Goal: Ask a question: Seek information or help from site administrators or community

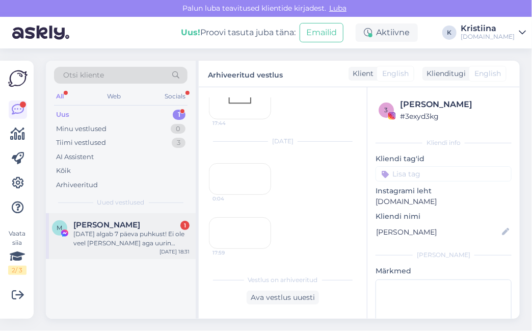
click at [118, 231] on div "[DATE] algab 7 päeva puhkust! Ei ole veel [PERSON_NAME] aga uurin maad, et ehk …" at bounding box center [131, 238] width 116 height 18
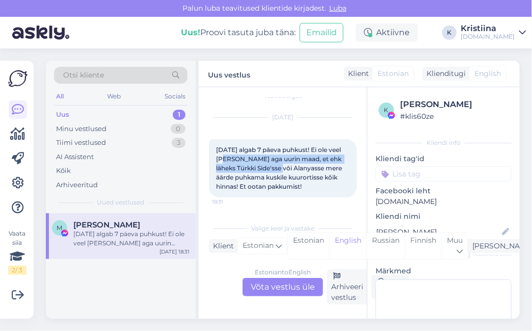
drag, startPoint x: 237, startPoint y: 149, endPoint x: 313, endPoint y: 160, distance: 76.2
click at [313, 160] on span "[DATE] algab 7 päeva puhkust! Ei ole veel [PERSON_NAME] aga uurin maad, et ehk …" at bounding box center [279, 168] width 127 height 44
click at [314, 165] on span "[DATE] algab 7 päeva puhkust! Ei ole veel [PERSON_NAME] aga uurin maad, et ehk …" at bounding box center [279, 168] width 127 height 44
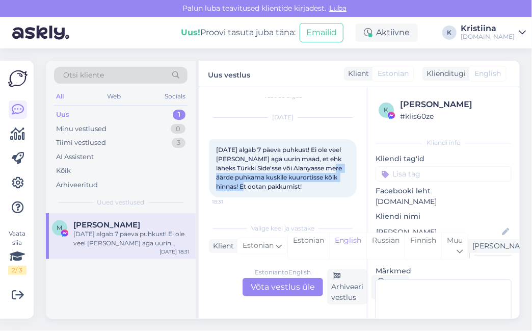
drag, startPoint x: 240, startPoint y: 171, endPoint x: 289, endPoint y: 178, distance: 50.5
click at [285, 177] on span "[DATE] algab 7 päeva puhkust! Ei ole veel [PERSON_NAME] aga uurin maad, et ehk …" at bounding box center [279, 168] width 127 height 44
click at [292, 178] on span "[DATE] algab 7 päeva puhkust! Ei ole veel [PERSON_NAME] aga uurin maad, et ehk …" at bounding box center [279, 168] width 127 height 44
click at [297, 278] on div "Estonian to English Võta vestlus üle" at bounding box center [283, 287] width 81 height 18
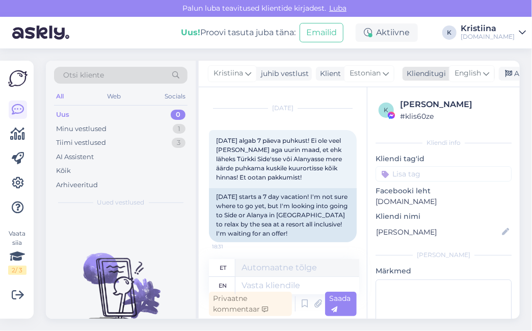
click at [455, 73] on span "English" at bounding box center [468, 73] width 26 height 11
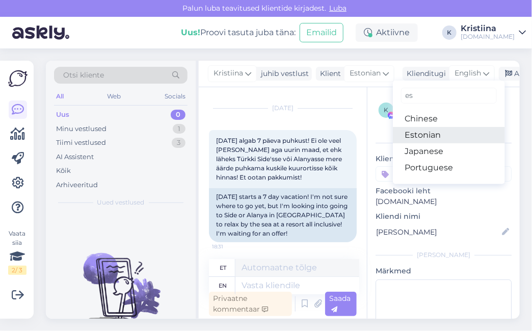
click at [434, 133] on link "Estonian" at bounding box center [449, 135] width 112 height 16
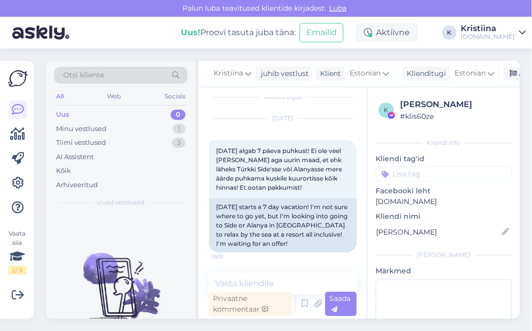
scroll to position [20, 0]
click at [263, 278] on textarea at bounding box center [283, 283] width 148 height 21
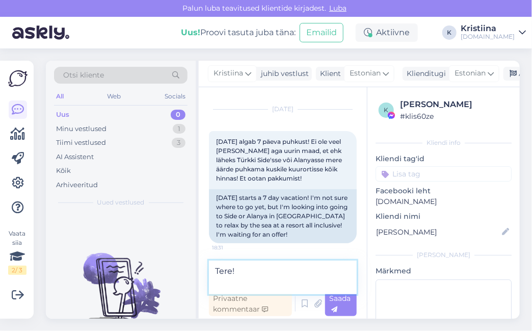
scroll to position [21, 0]
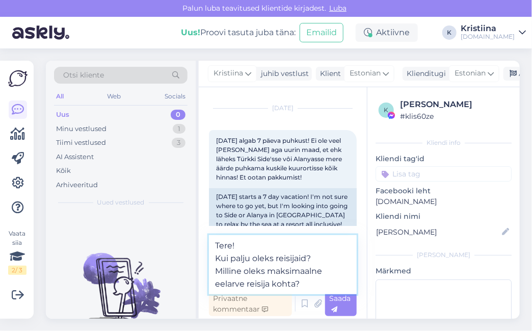
type textarea "Tere! Kui palju oleks reisijaid? Milline oleks maksimaalne eelarve reisija koht…"
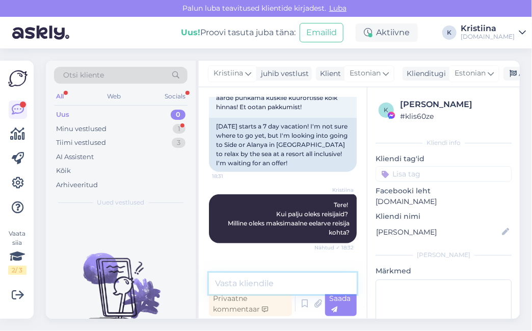
scroll to position [144, 0]
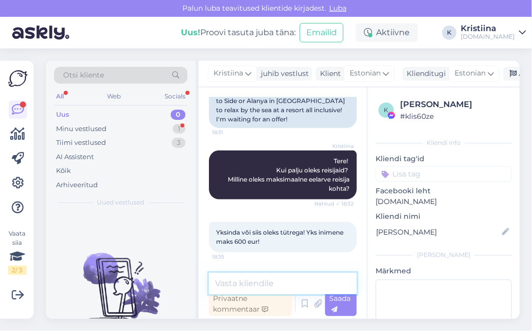
click at [263, 281] on textarea at bounding box center [283, 283] width 148 height 21
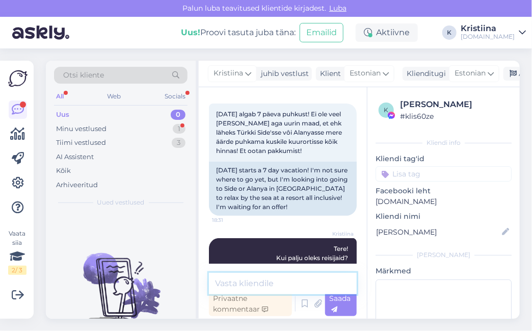
scroll to position [31, 0]
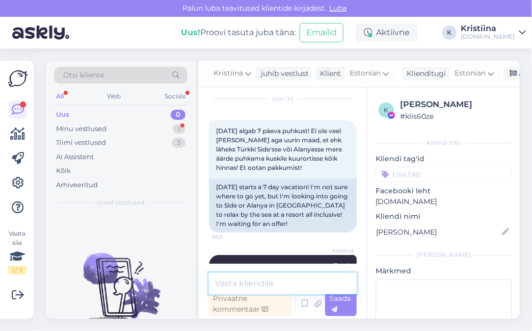
click at [263, 284] on textarea at bounding box center [283, 283] width 148 height 21
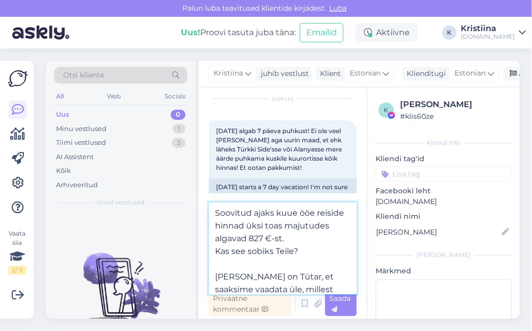
scroll to position [12, 0]
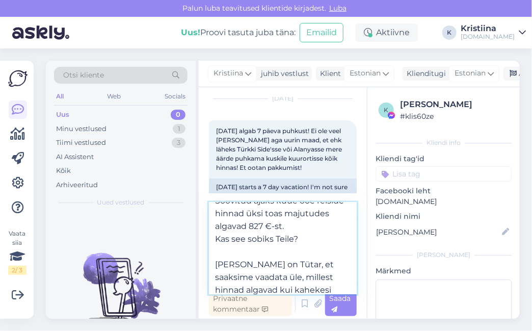
type textarea "Soovitud ajaks kuue ööe reiside hinnad üksi toas majutudes algavad 827 €-st. Ka…"
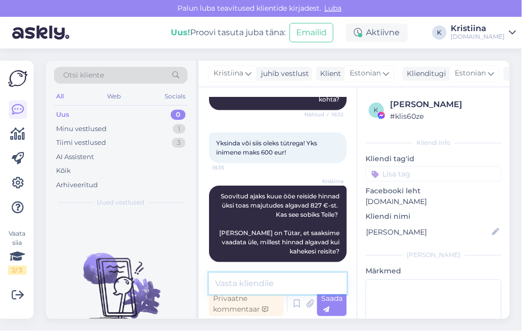
scroll to position [262, 0]
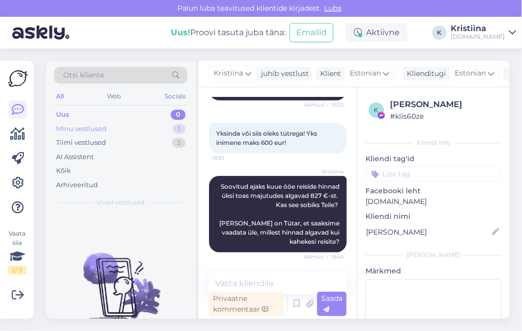
click at [127, 127] on div "Minu vestlused 1" at bounding box center [121, 129] width 134 height 14
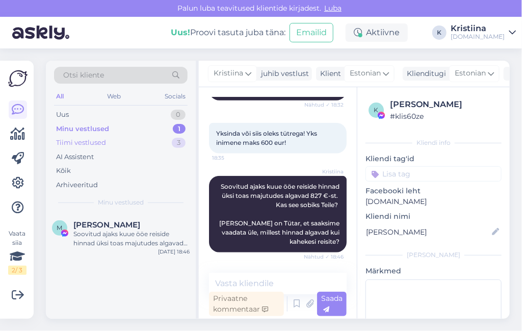
click at [124, 142] on div "Tiimi vestlused 3" at bounding box center [121, 143] width 134 height 14
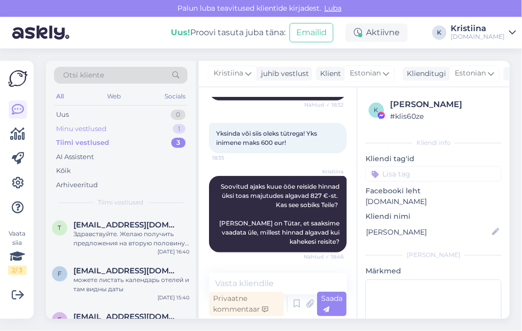
click at [118, 127] on div "Minu vestlused 1" at bounding box center [121, 129] width 134 height 14
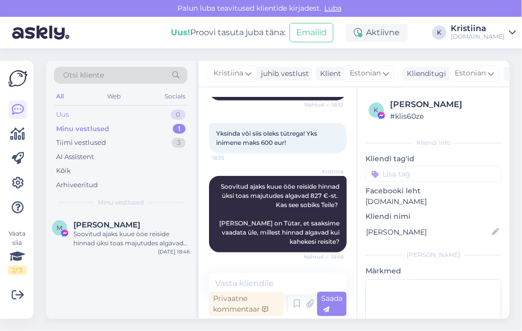
click at [115, 119] on div "Uus 0" at bounding box center [121, 115] width 134 height 14
